Goal: Transaction & Acquisition: Obtain resource

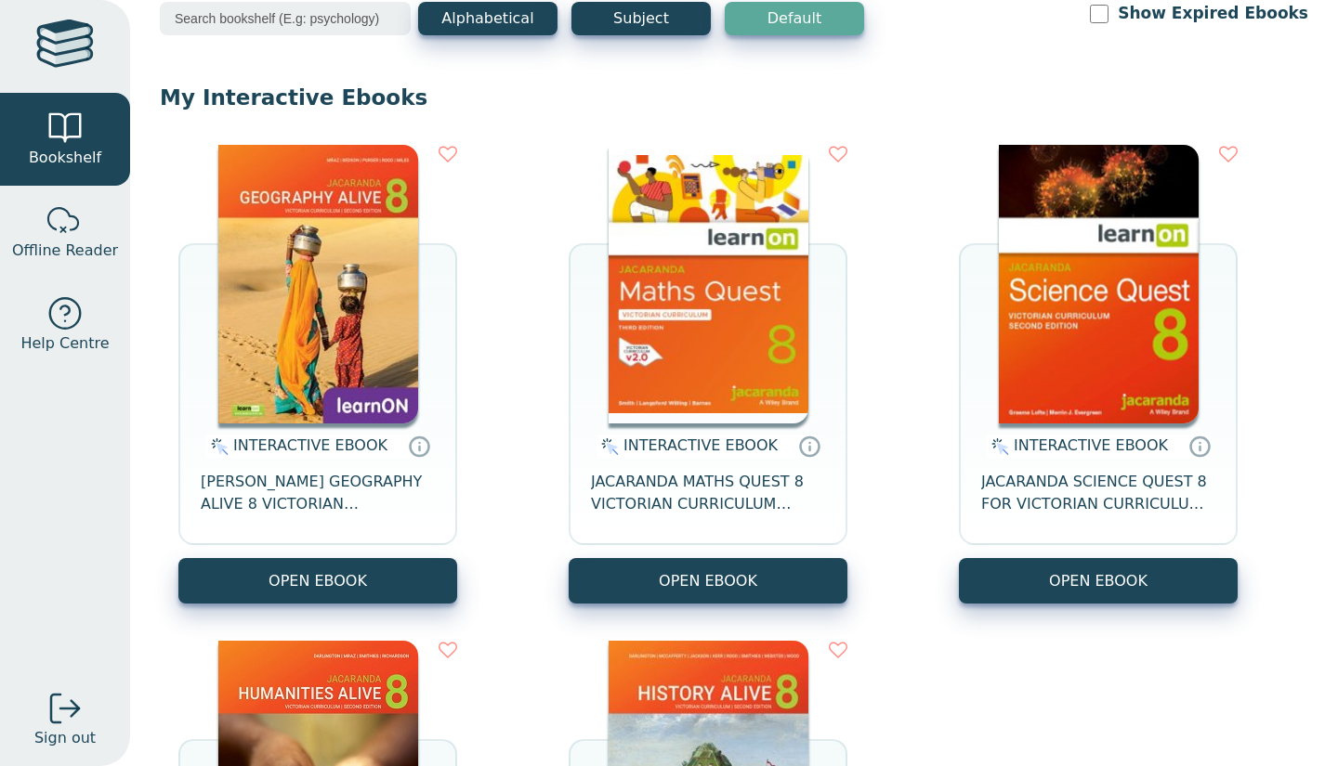
scroll to position [111, 0]
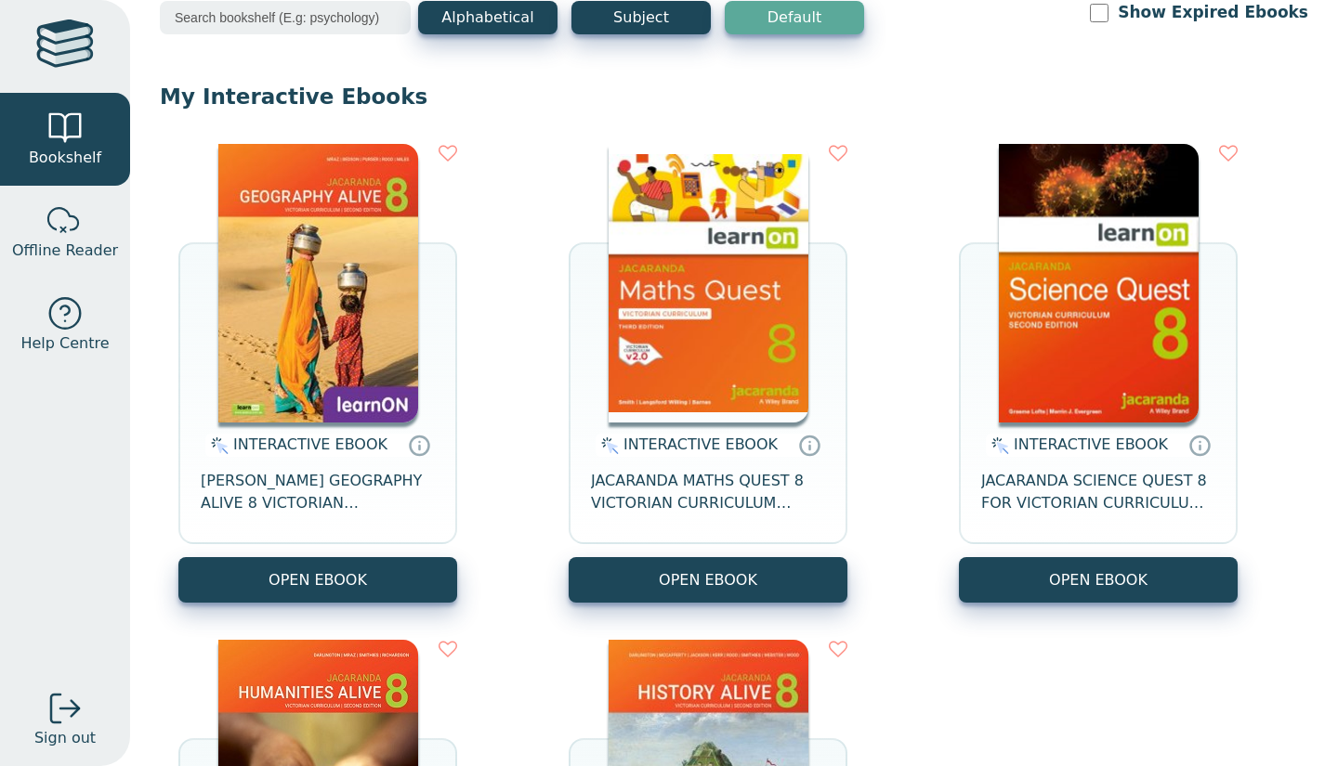
click at [775, 356] on img at bounding box center [708, 283] width 200 height 279
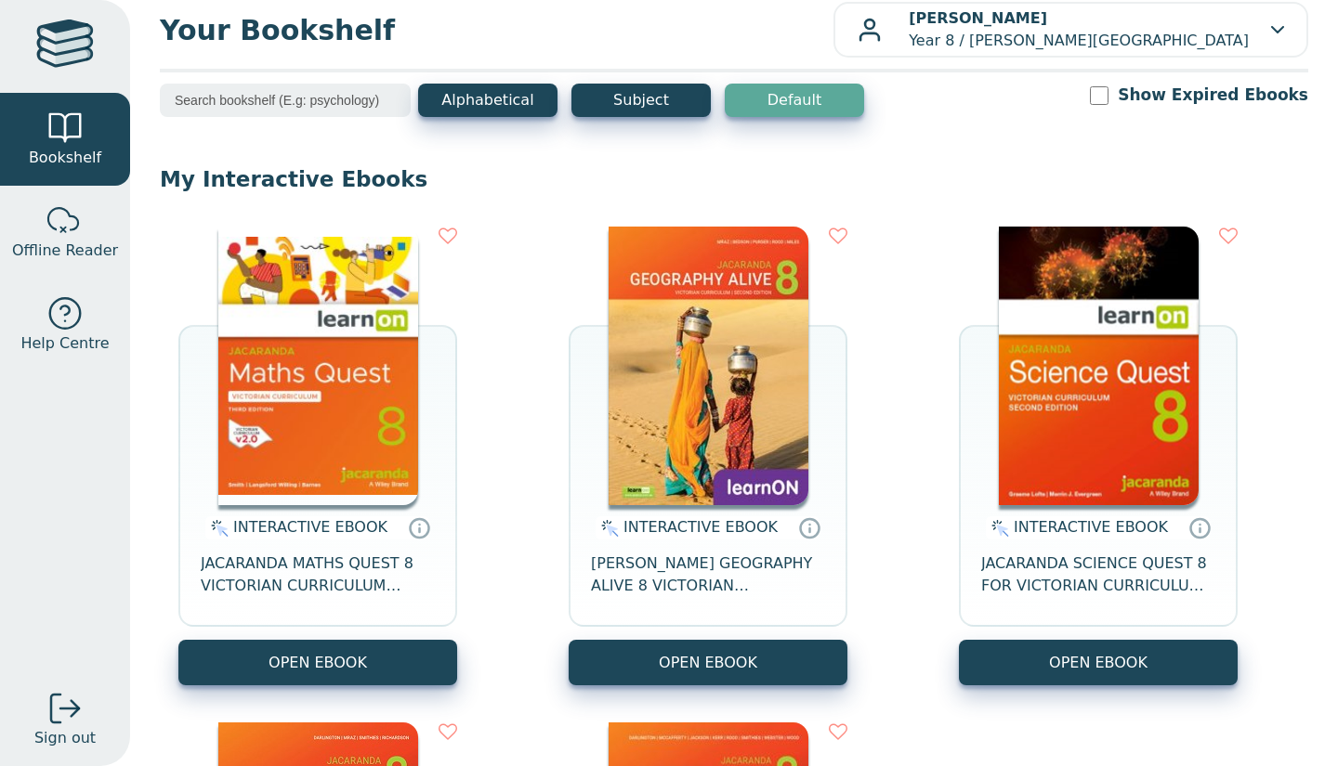
scroll to position [40, 0]
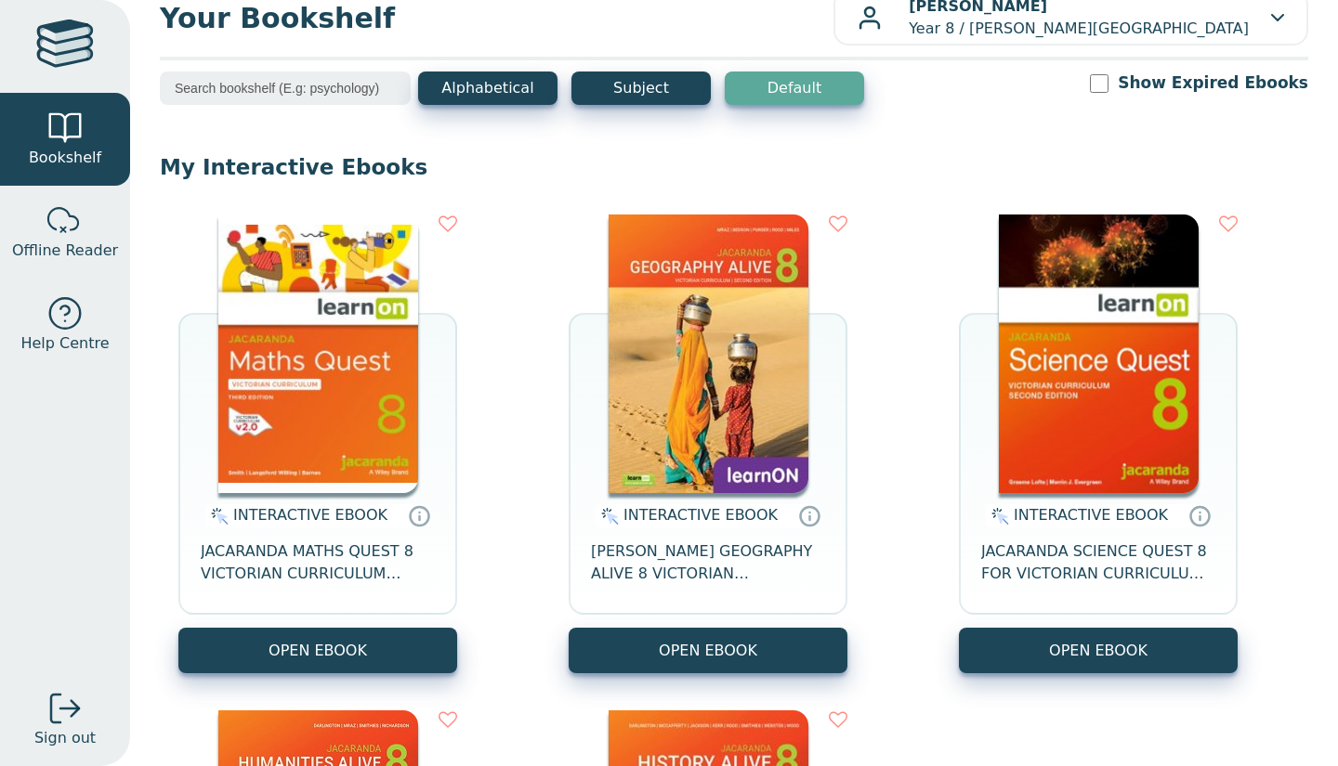
click at [324, 385] on img at bounding box center [318, 354] width 200 height 279
